Goal: Transaction & Acquisition: Purchase product/service

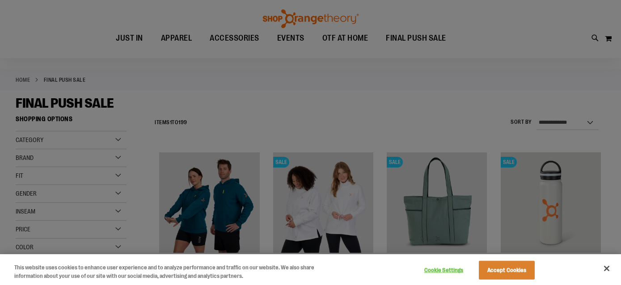
scroll to position [29, 0]
click at [513, 270] on button "Accept Cookies" at bounding box center [507, 270] width 56 height 19
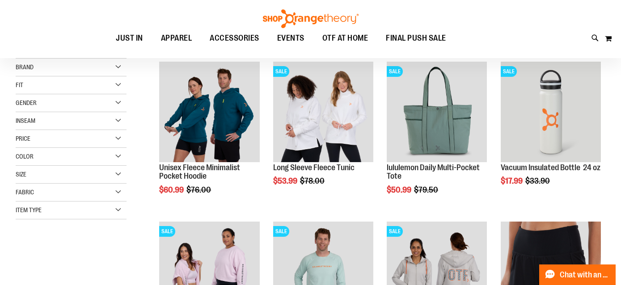
scroll to position [123, 0]
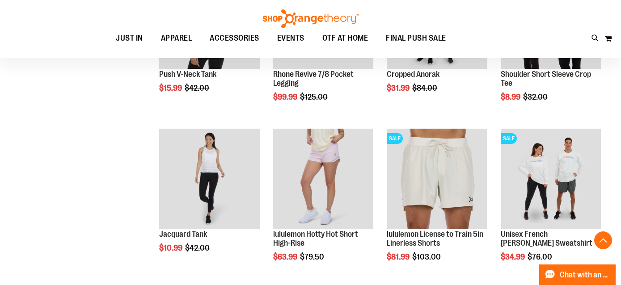
scroll to position [698, 0]
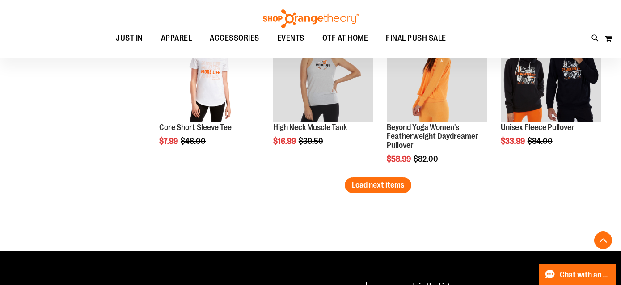
scroll to position [1433, 0]
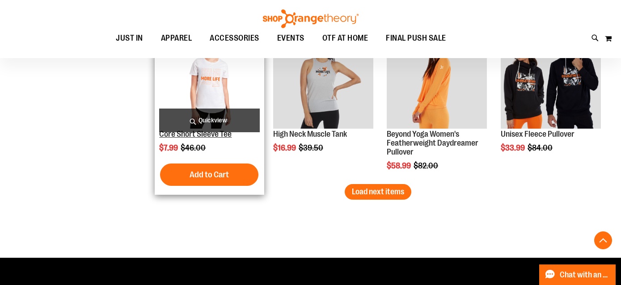
click at [209, 136] on link "Core Short Sleeve Tee" at bounding box center [195, 134] width 72 height 9
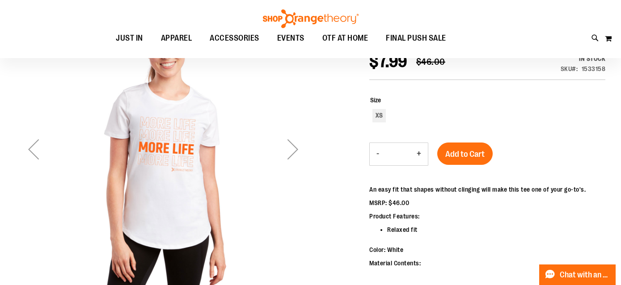
scroll to position [127, 0]
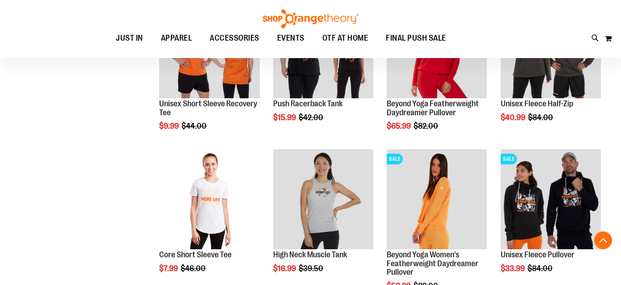
scroll to position [434, 0]
